Goal: Check status: Verify the current state of an ongoing process or item

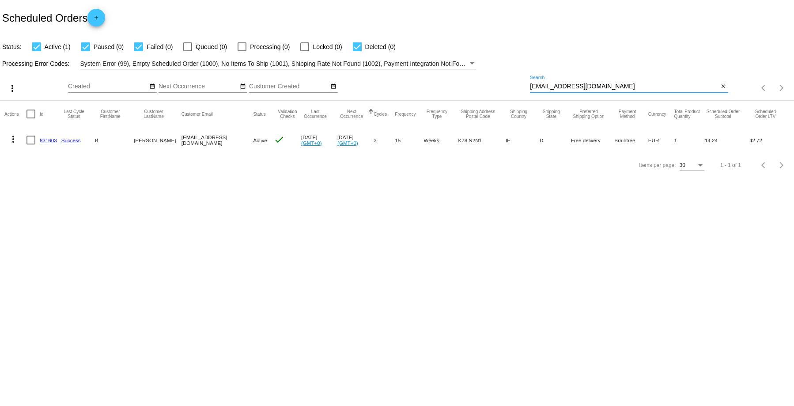
drag, startPoint x: 594, startPoint y: 87, endPoint x: 488, endPoint y: 58, distance: 109.7
click at [487, 60] on app-dashboard-scheduled-orders "Scheduled Orders add Status: Active (1) Paused (0) Failed (0) Queued (0) Proces…" at bounding box center [397, 88] width 794 height 177
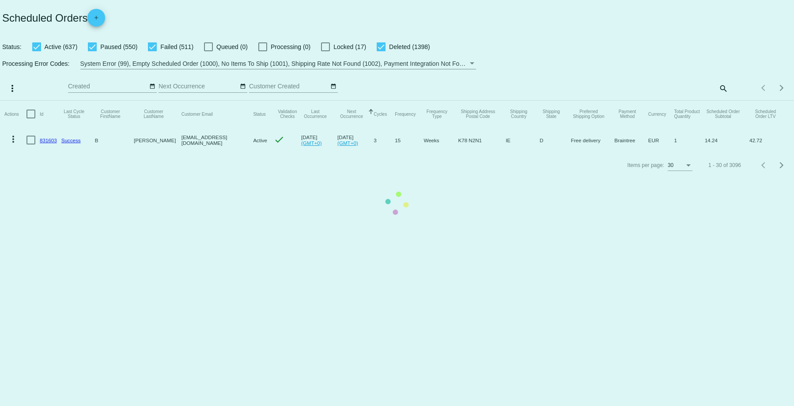
click at [720, 101] on mat-table "Actions Id Last Cycle Status Customer FirstName Customer LastName Customer Emai…" at bounding box center [397, 127] width 794 height 52
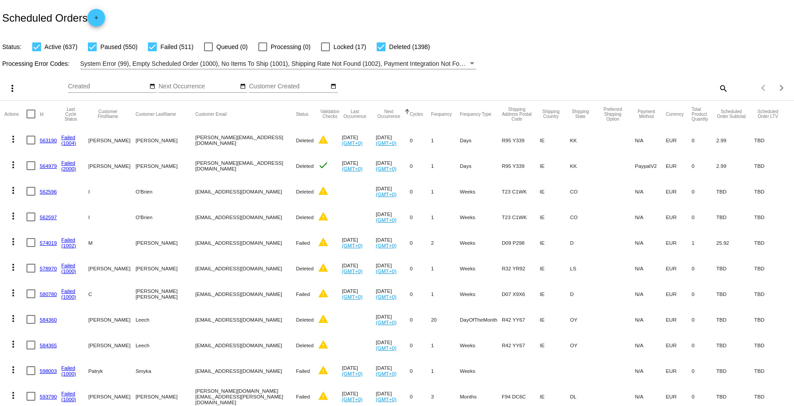
click at [717, 87] on mat-icon "search" at bounding box center [722, 88] width 11 height 14
click at [549, 78] on div "Search" at bounding box center [629, 83] width 198 height 17
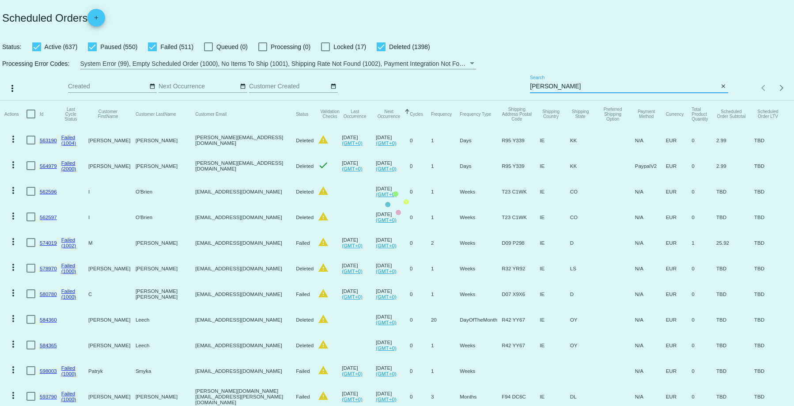
type input "[PERSON_NAME]"
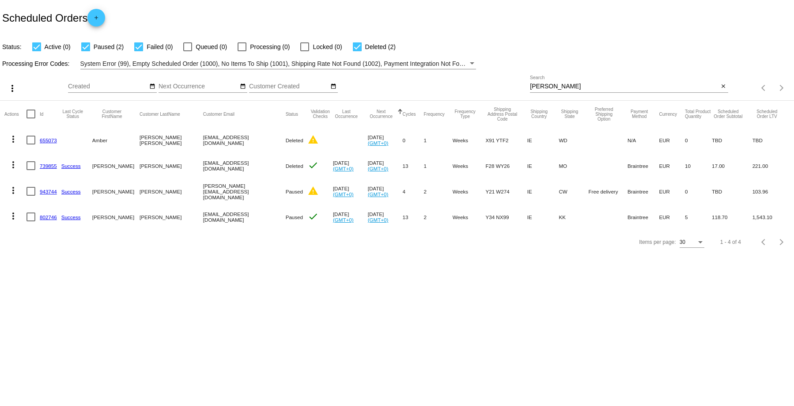
click at [48, 219] on link "802746" at bounding box center [48, 217] width 17 height 6
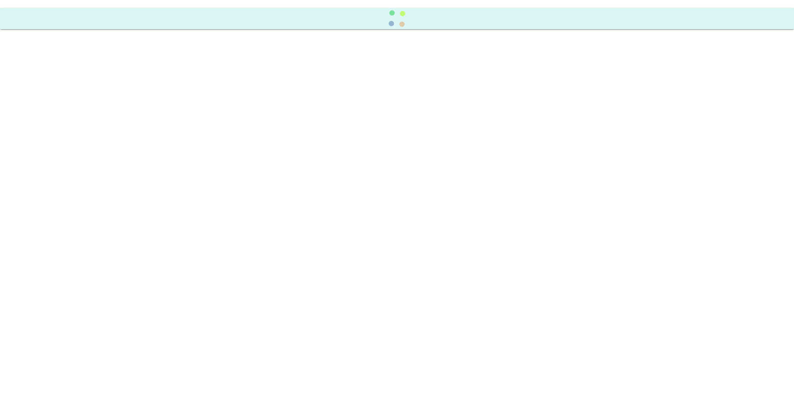
click at [48, 219] on body at bounding box center [397, 203] width 794 height 406
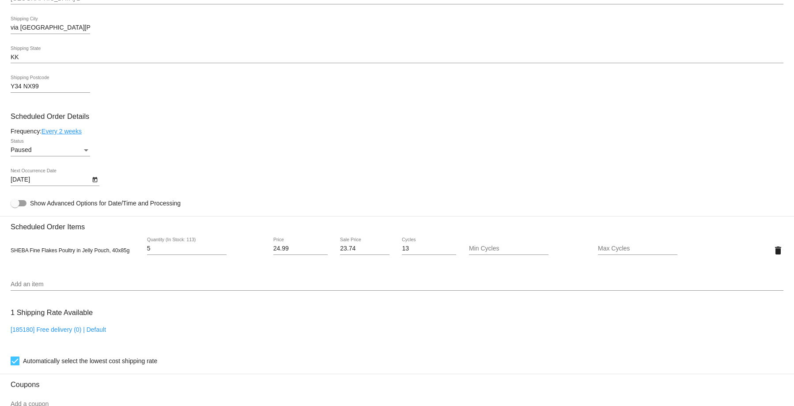
scroll to position [664, 0]
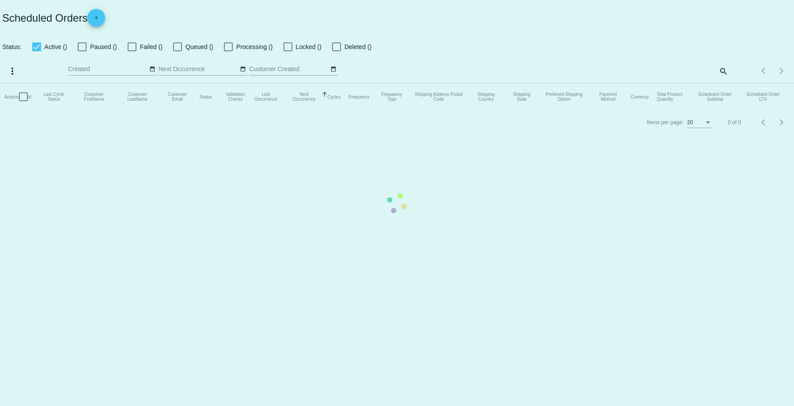
checkbox input "true"
